Goal: Find specific page/section: Find specific page/section

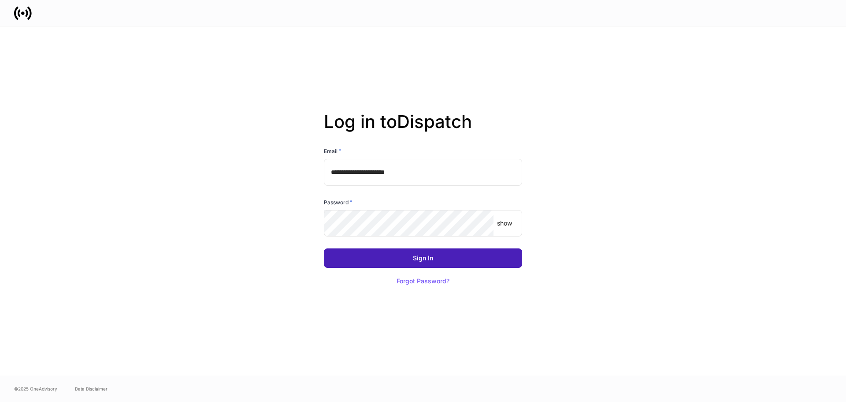
click at [415, 260] on div "Sign In" at bounding box center [423, 258] width 20 height 6
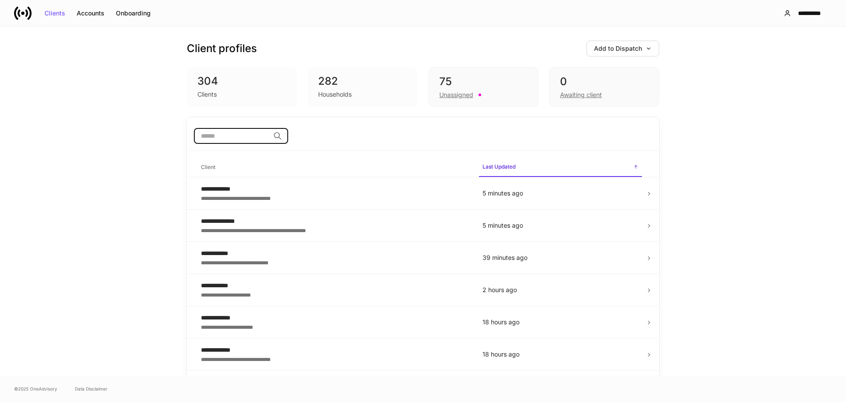
click at [221, 134] on input "search" at bounding box center [232, 136] width 76 height 16
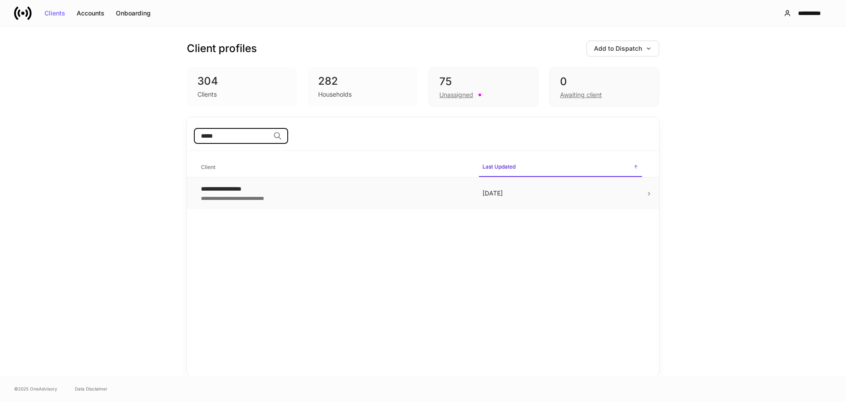
type input "*****"
click at [649, 191] on icon at bounding box center [649, 193] width 6 height 6
